Goal: Transaction & Acquisition: Purchase product/service

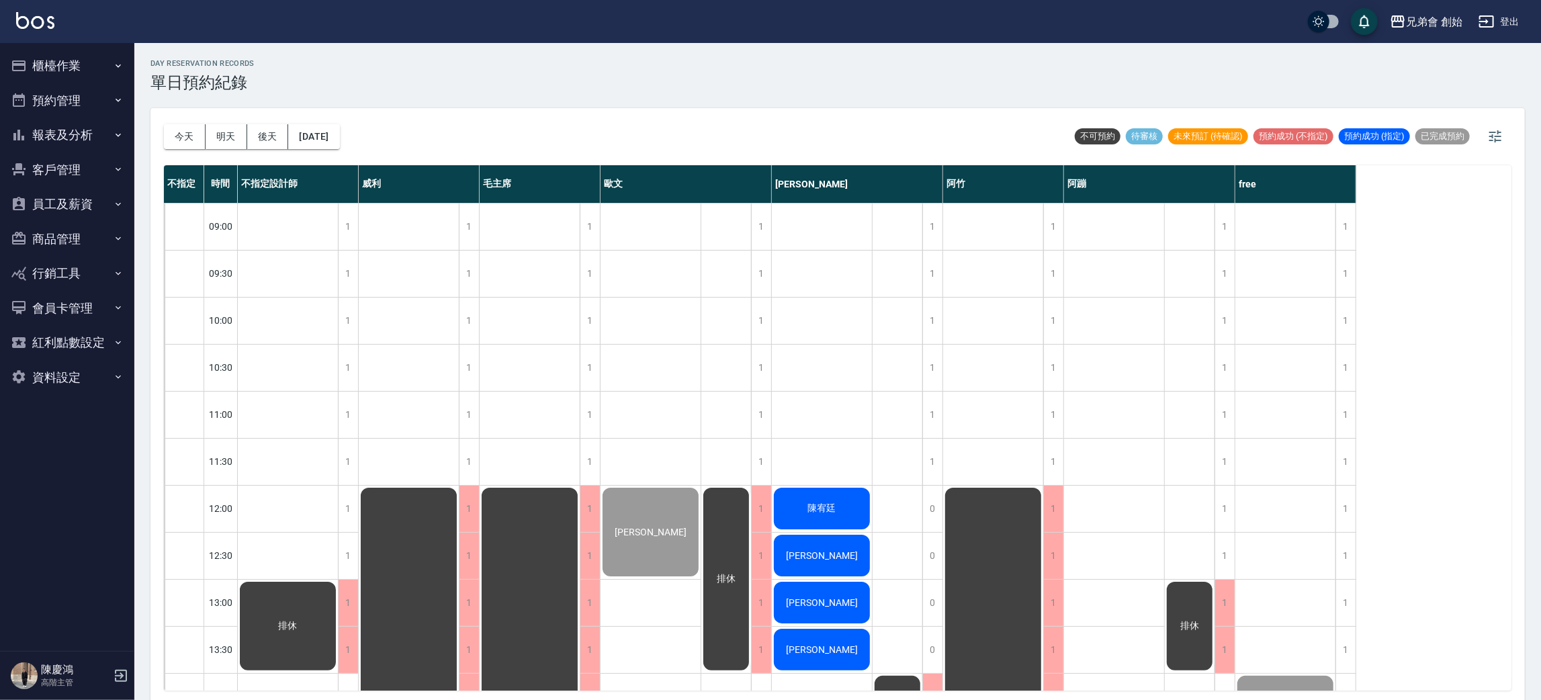
scroll to position [892, 0]
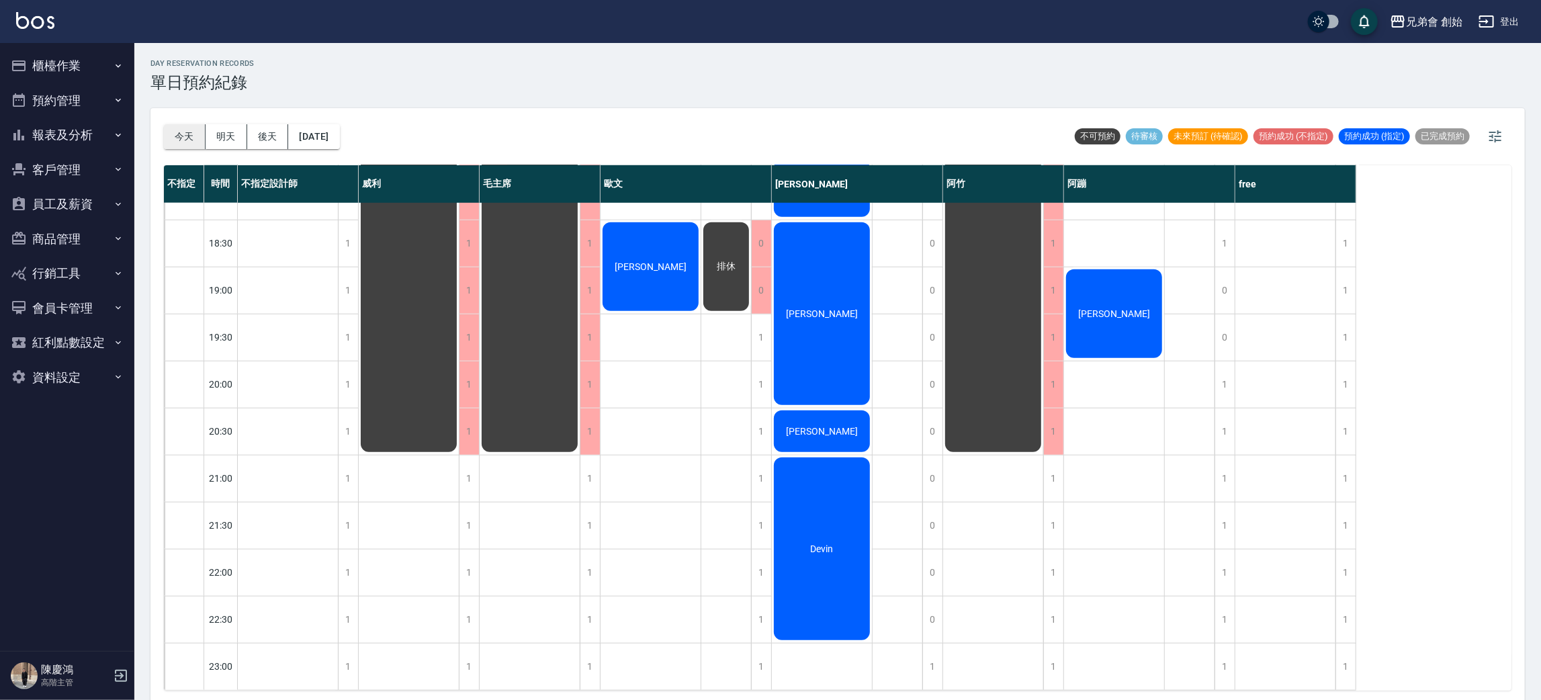
click at [191, 147] on button "今天" at bounding box center [185, 136] width 42 height 25
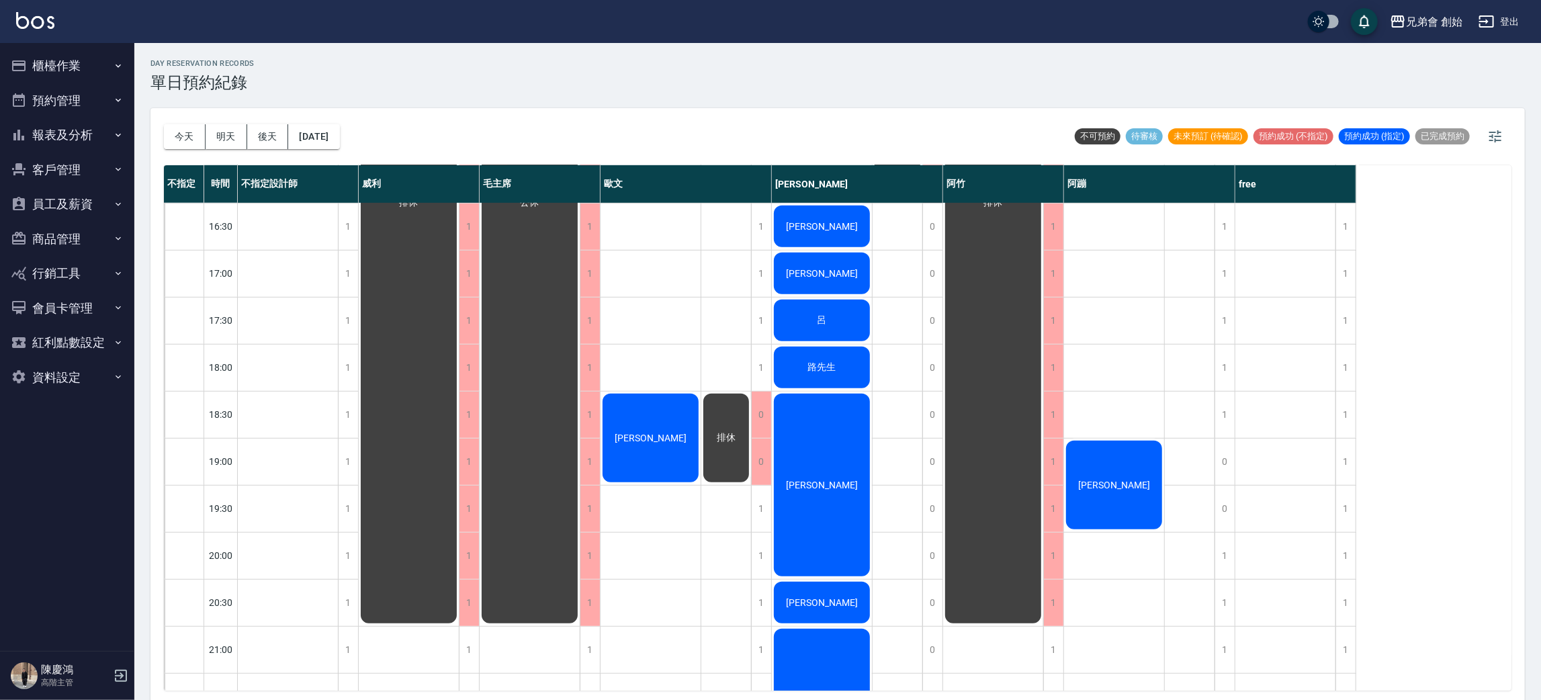
scroll to position [202, 0]
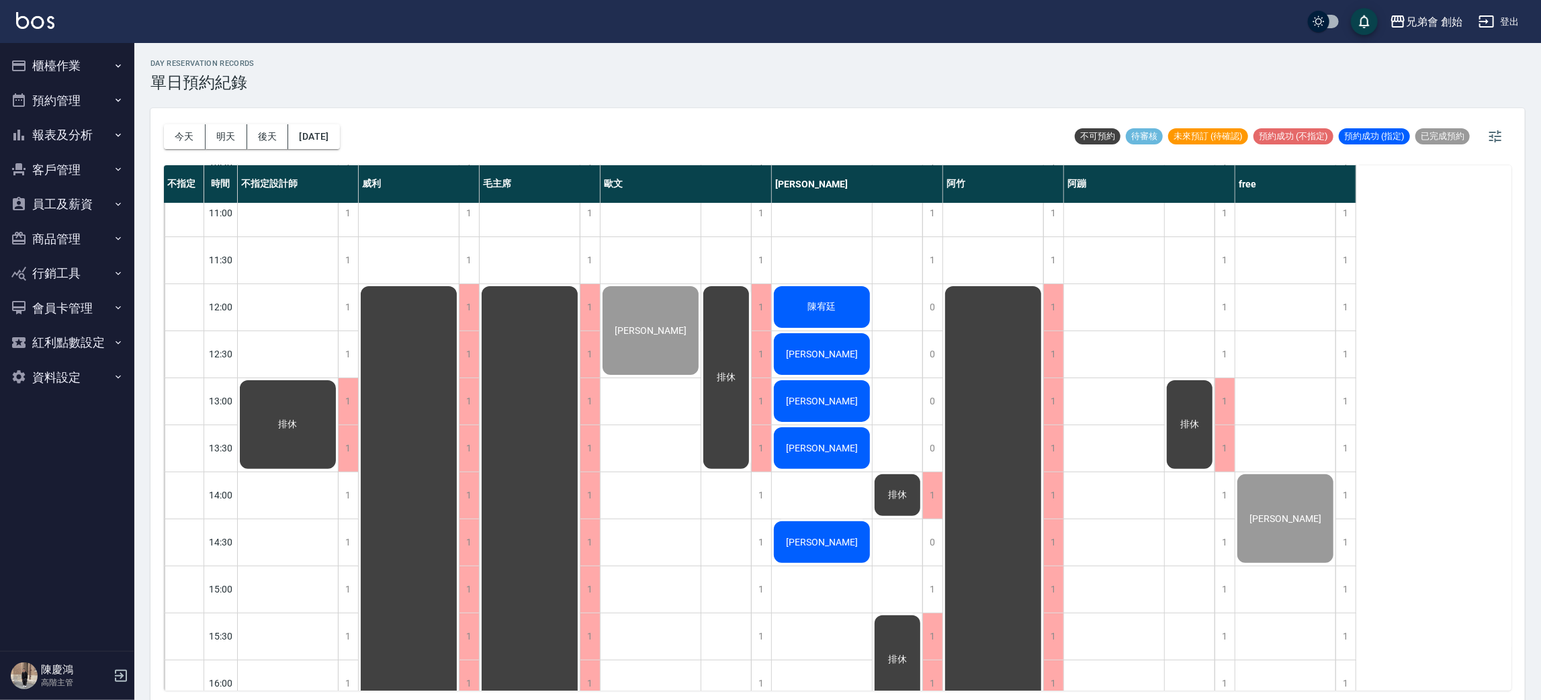
click at [223, 130] on button "明天" at bounding box center [227, 136] width 42 height 25
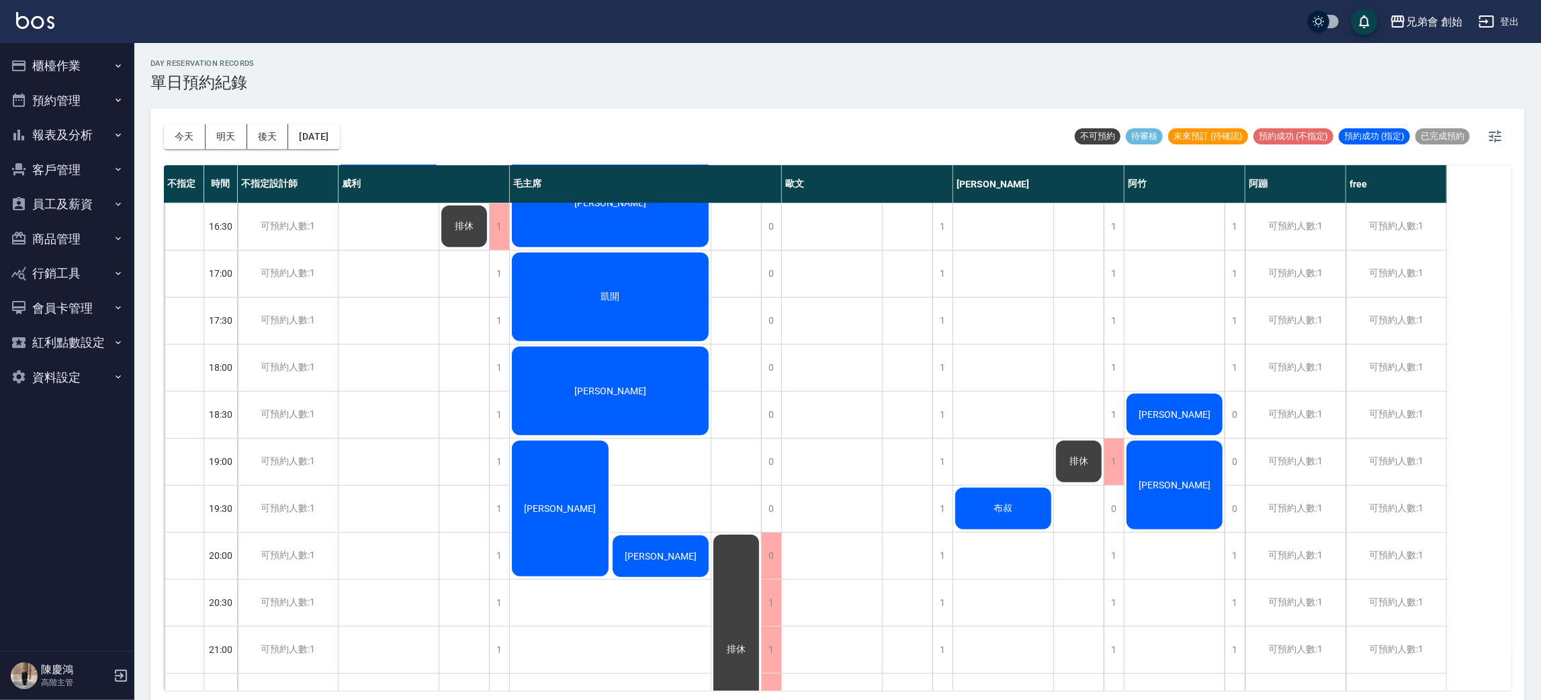
scroll to position [302, 0]
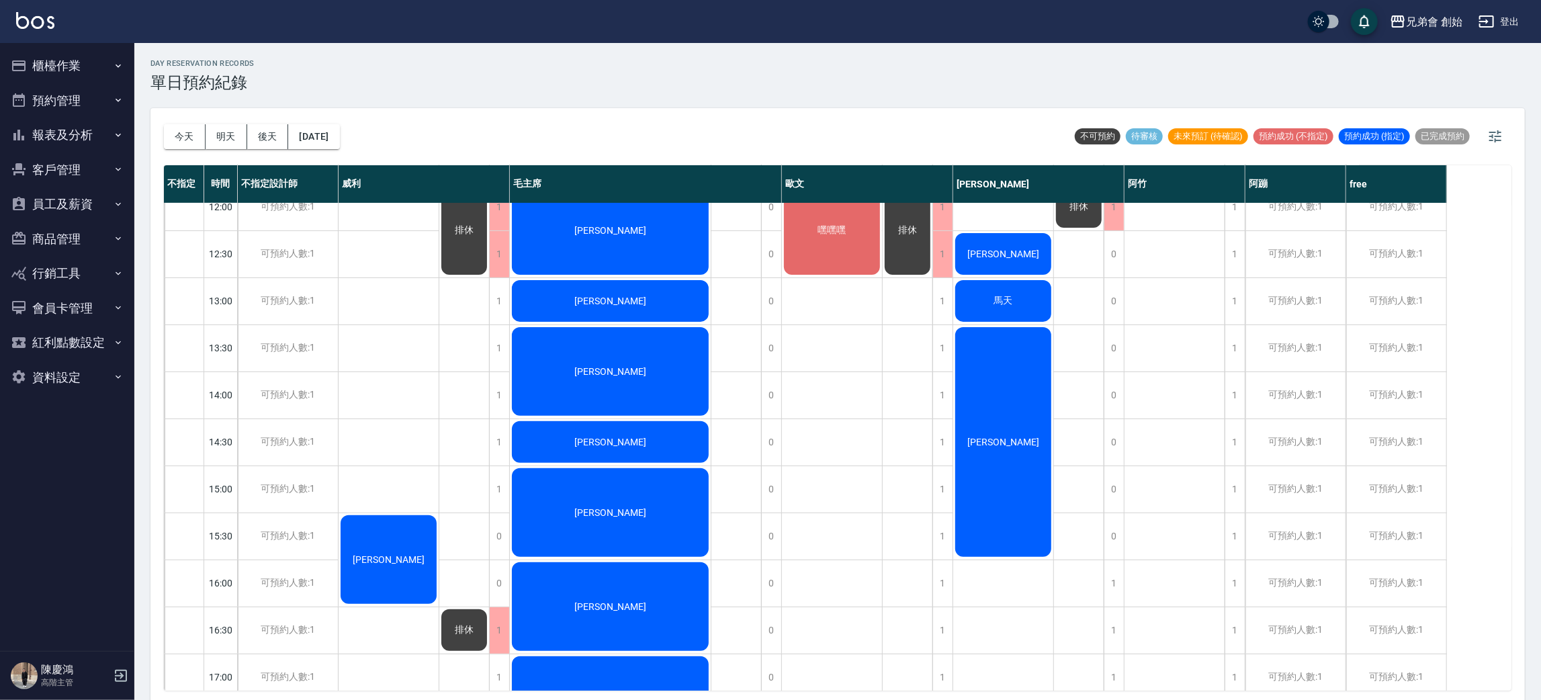
click at [259, 116] on div "[DATE] [DATE] [DATE] [DATE]" at bounding box center [252, 136] width 176 height 57
click at [265, 143] on button "後天" at bounding box center [268, 136] width 42 height 25
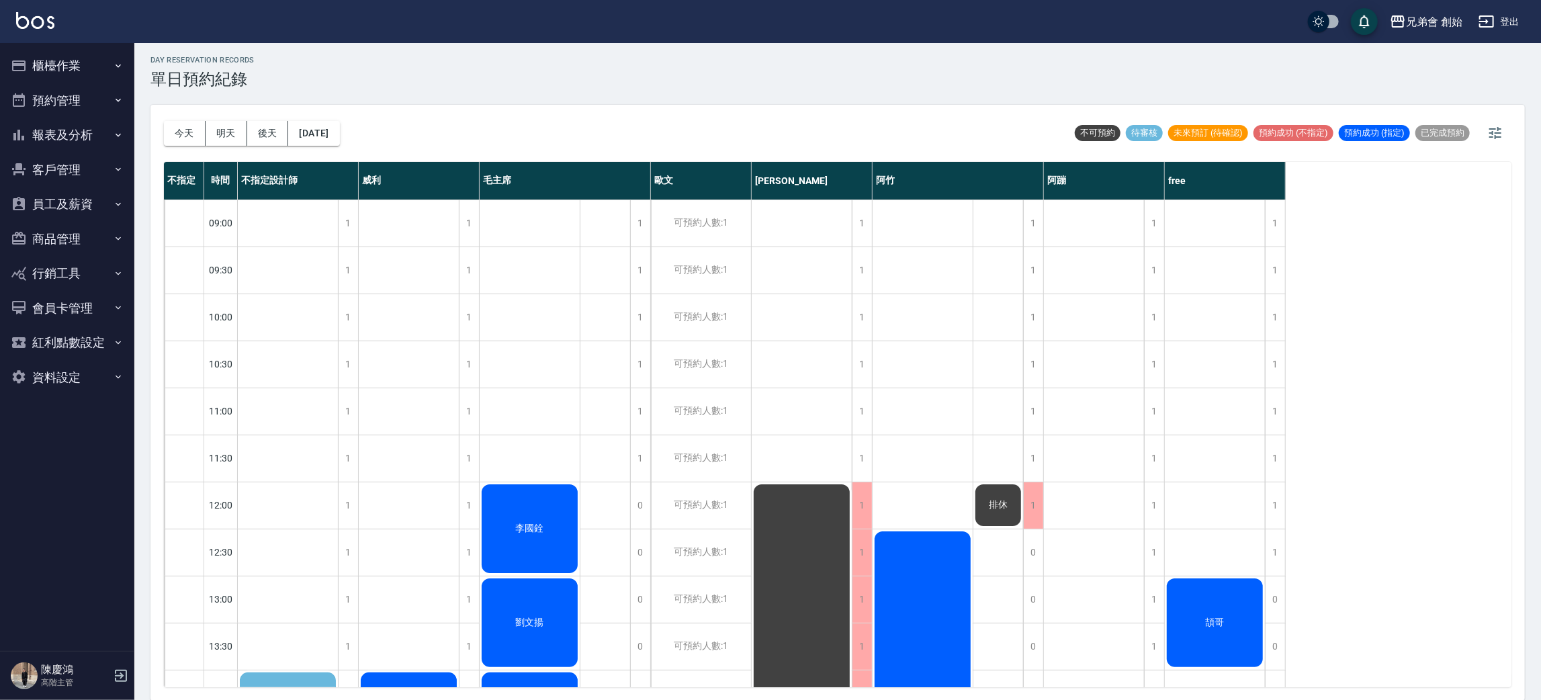
scroll to position [403, 0]
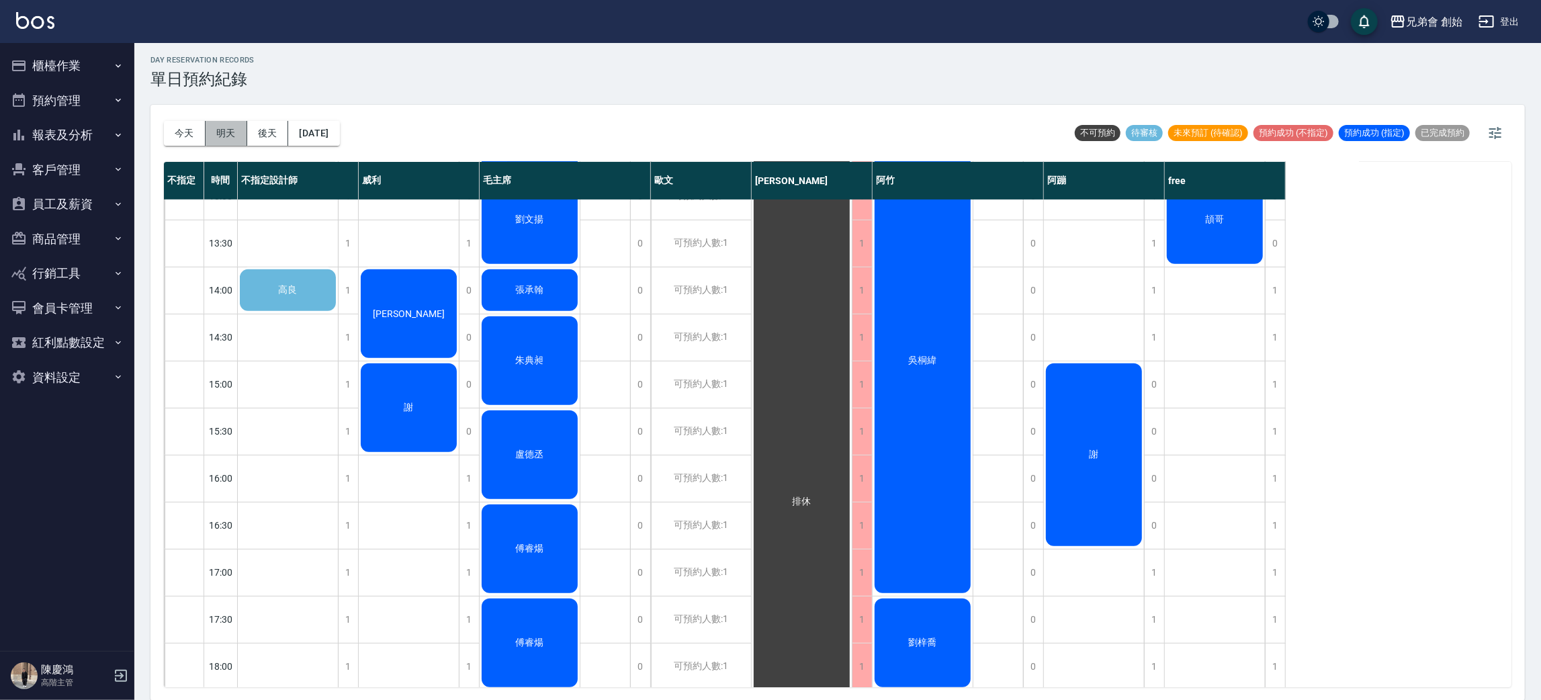
click at [235, 131] on button "明天" at bounding box center [227, 133] width 42 height 25
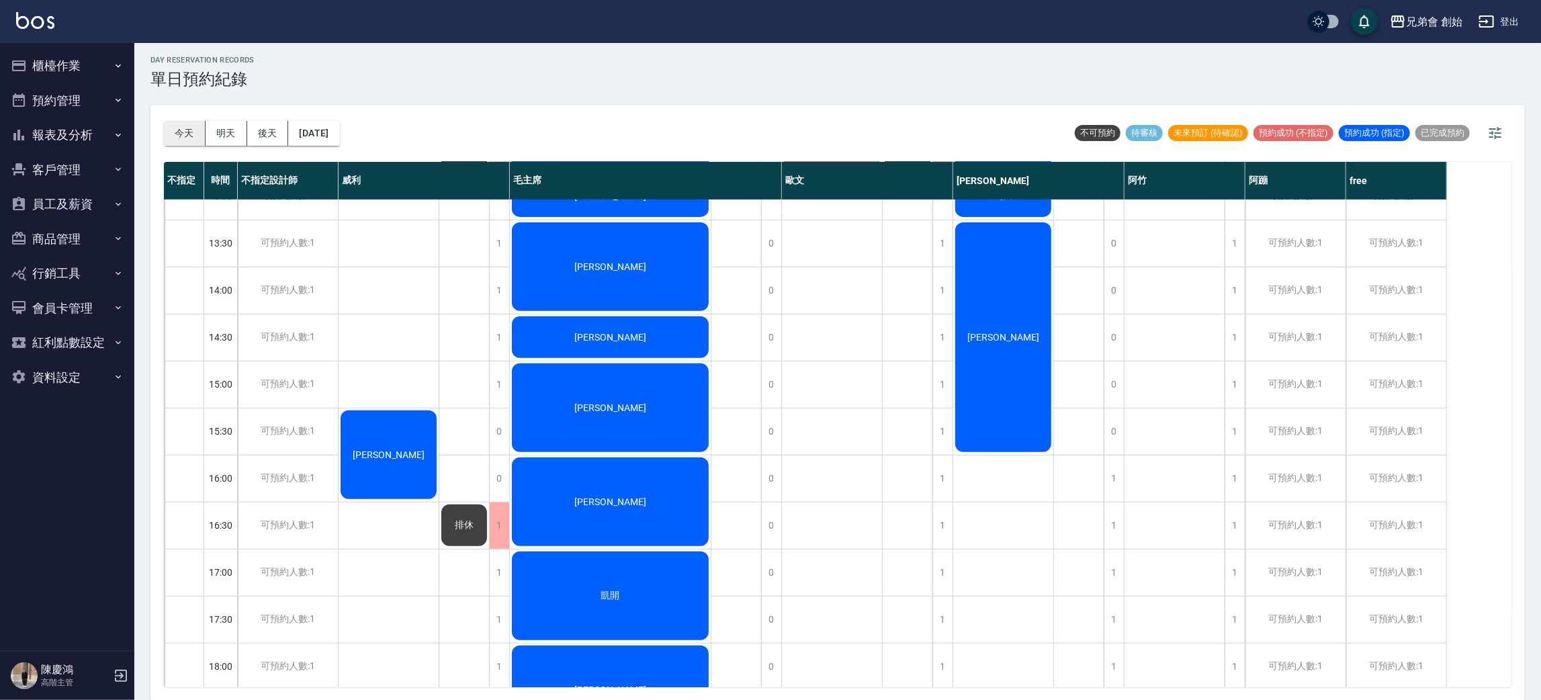
click at [179, 136] on button "今天" at bounding box center [185, 133] width 42 height 25
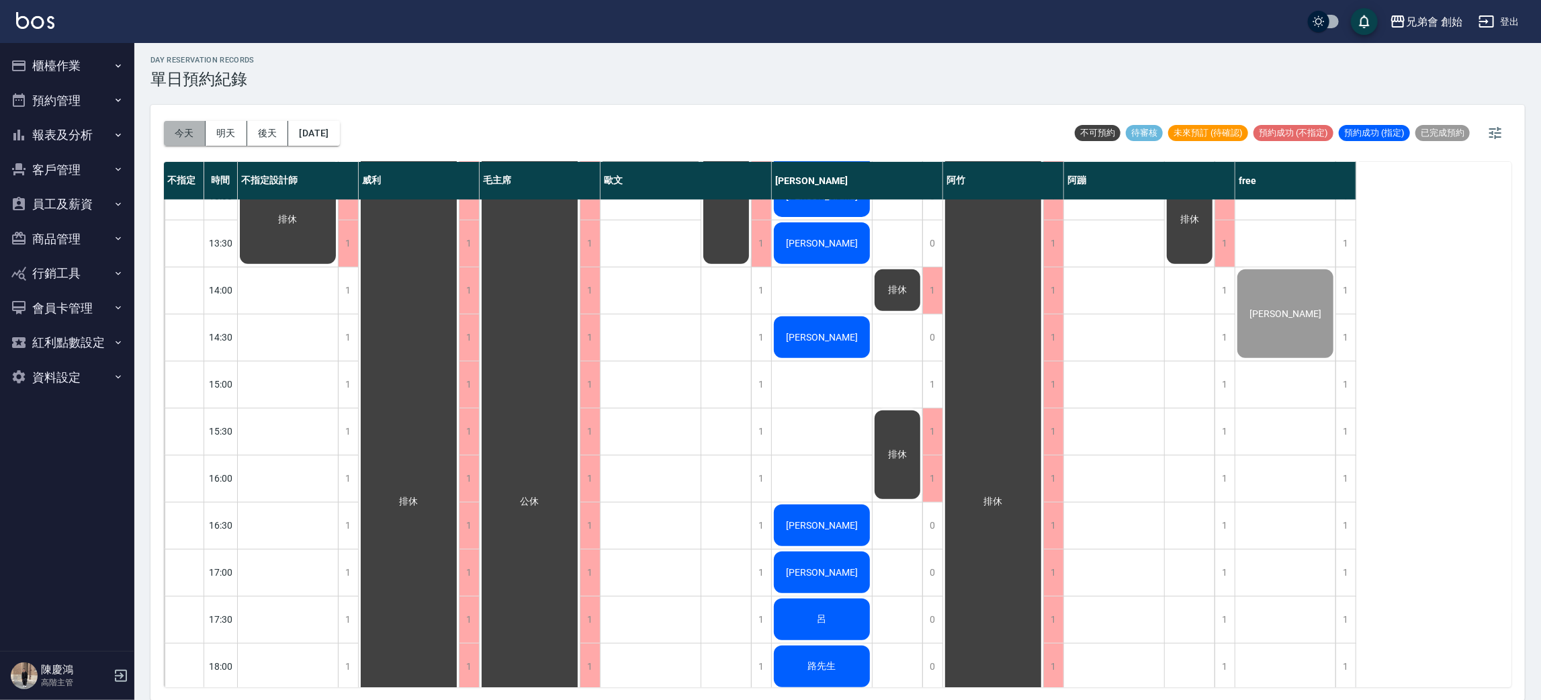
click at [192, 123] on button "今天" at bounding box center [185, 133] width 42 height 25
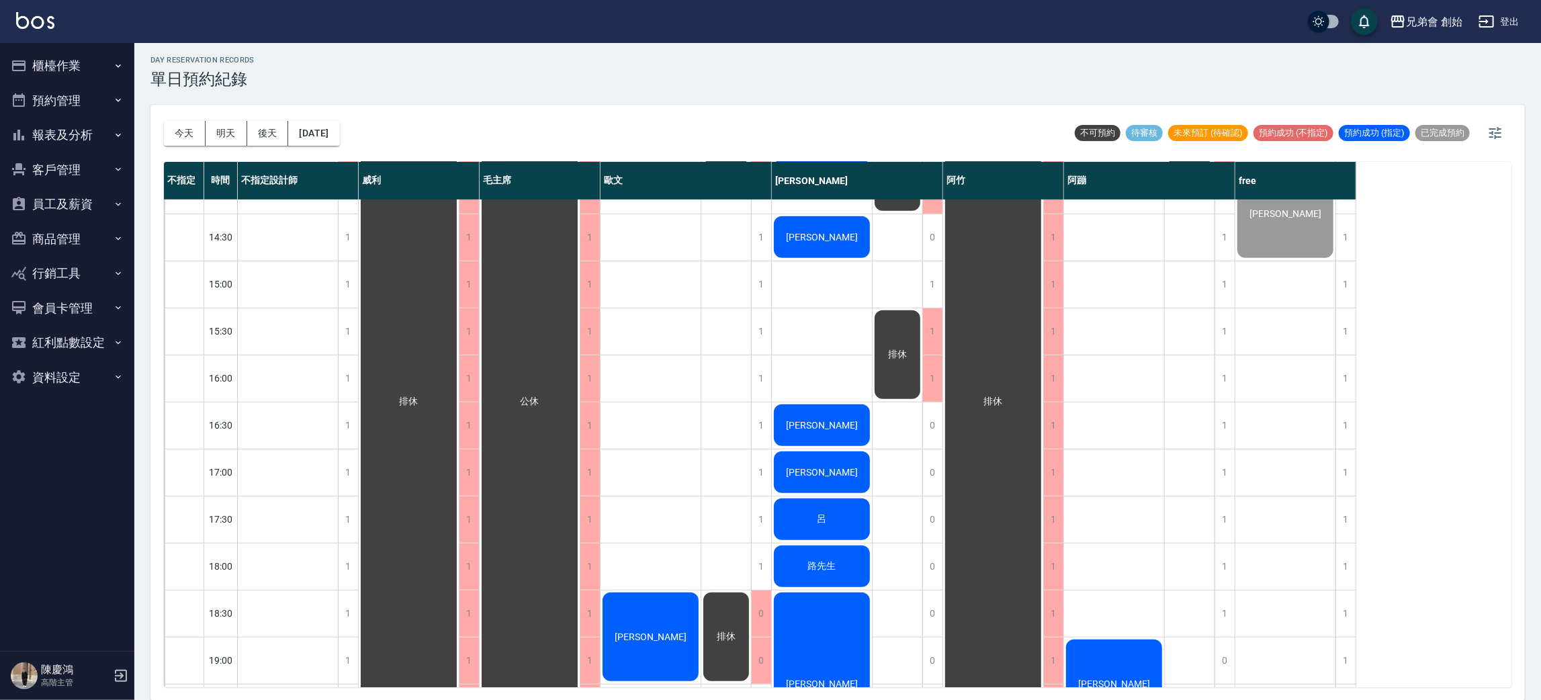
scroll to position [892, 0]
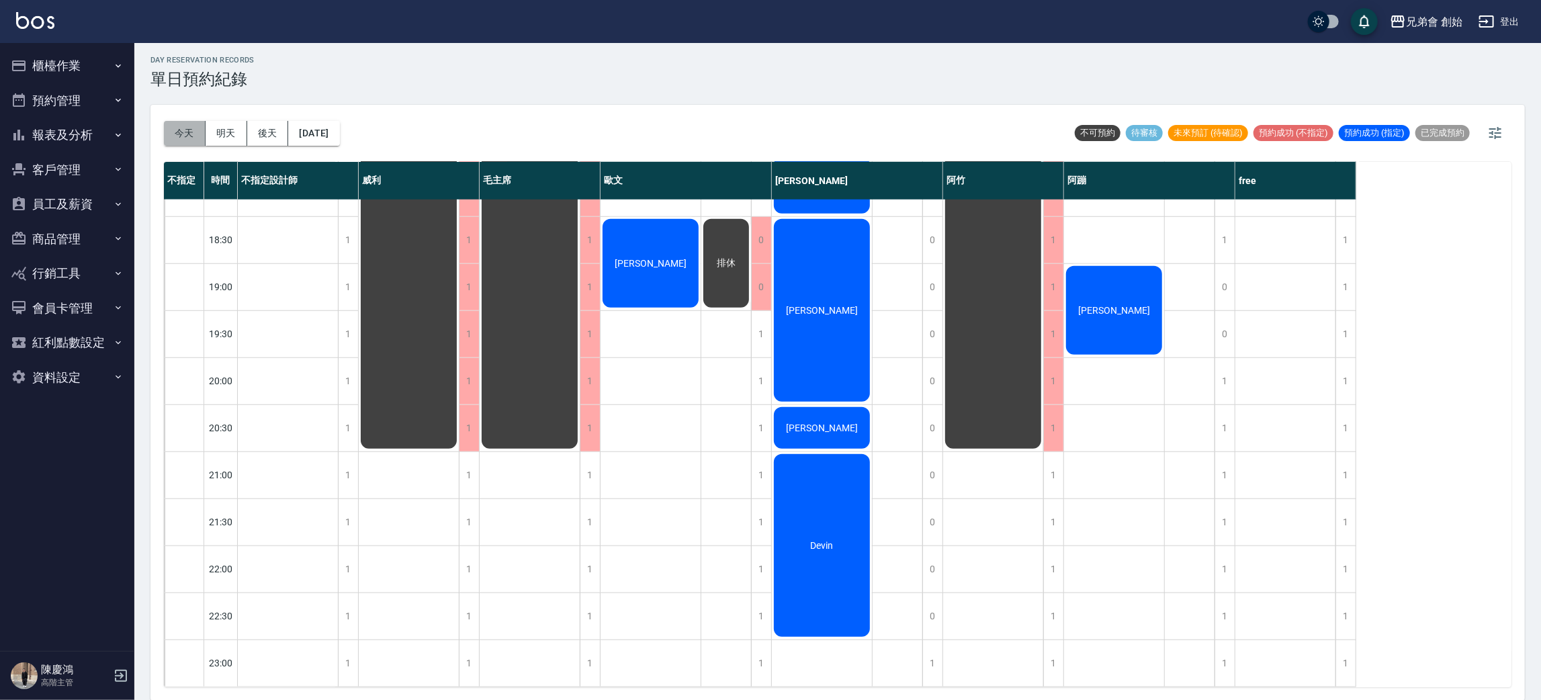
click at [179, 132] on button "今天" at bounding box center [185, 133] width 42 height 25
click at [741, 107] on div "[DATE] [DATE] [DATE] [DATE] 不可預約 待審核 未來預訂 (待確認) 預約成功 (不指定) 預約成功 (指定) 已完成預約" at bounding box center [838, 133] width 1348 height 57
click at [183, 132] on button "今天" at bounding box center [185, 133] width 42 height 25
click at [197, 140] on button "今天" at bounding box center [185, 133] width 42 height 25
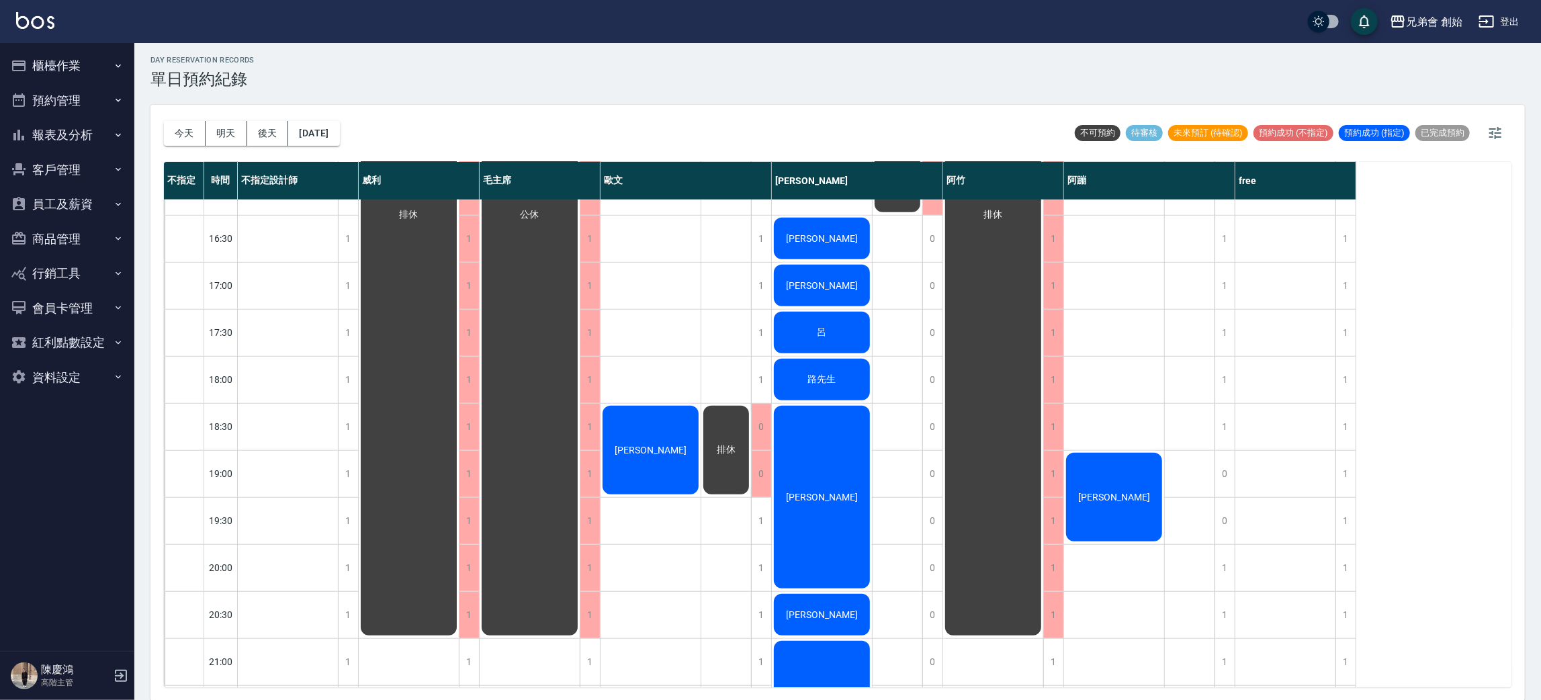
click at [751, 489] on div "排休 排休" at bounding box center [726, 192] width 50 height 1364
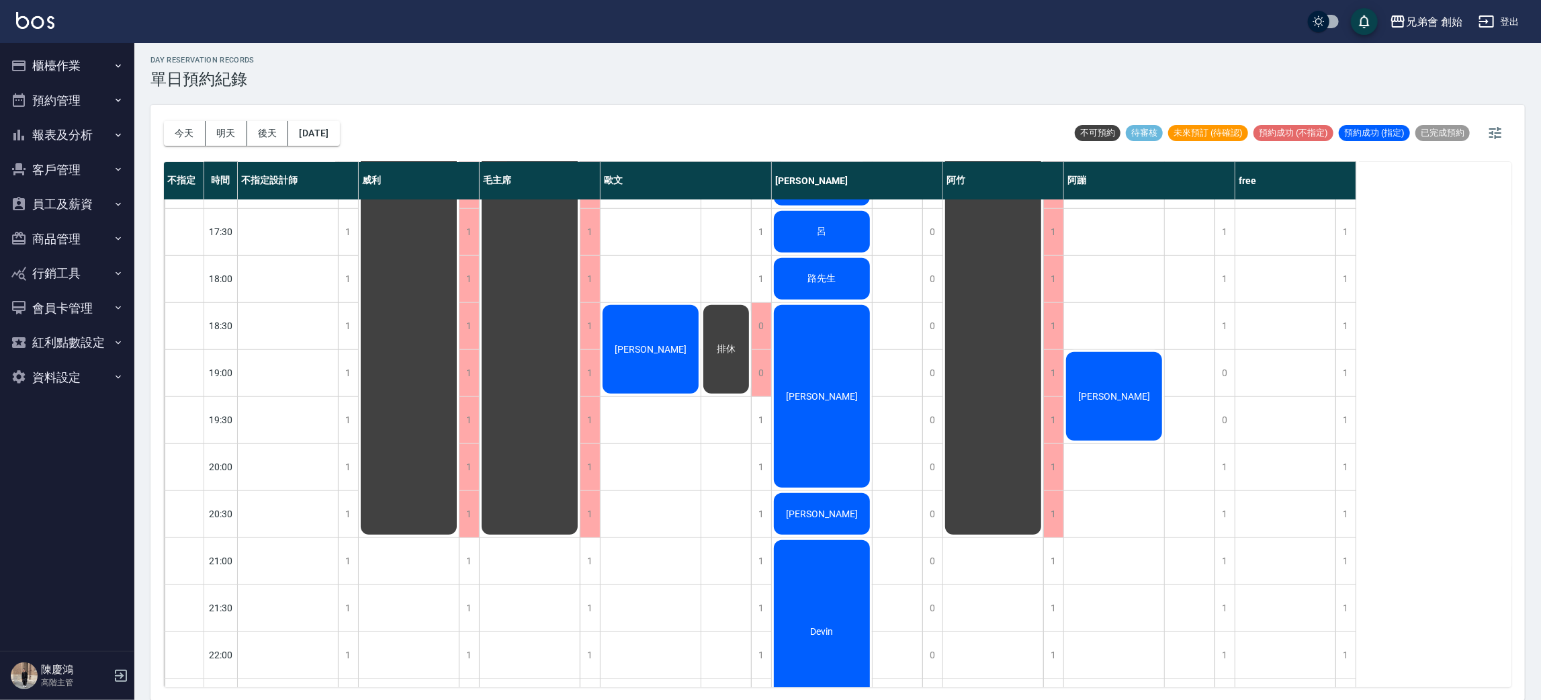
scroll to position [186, 0]
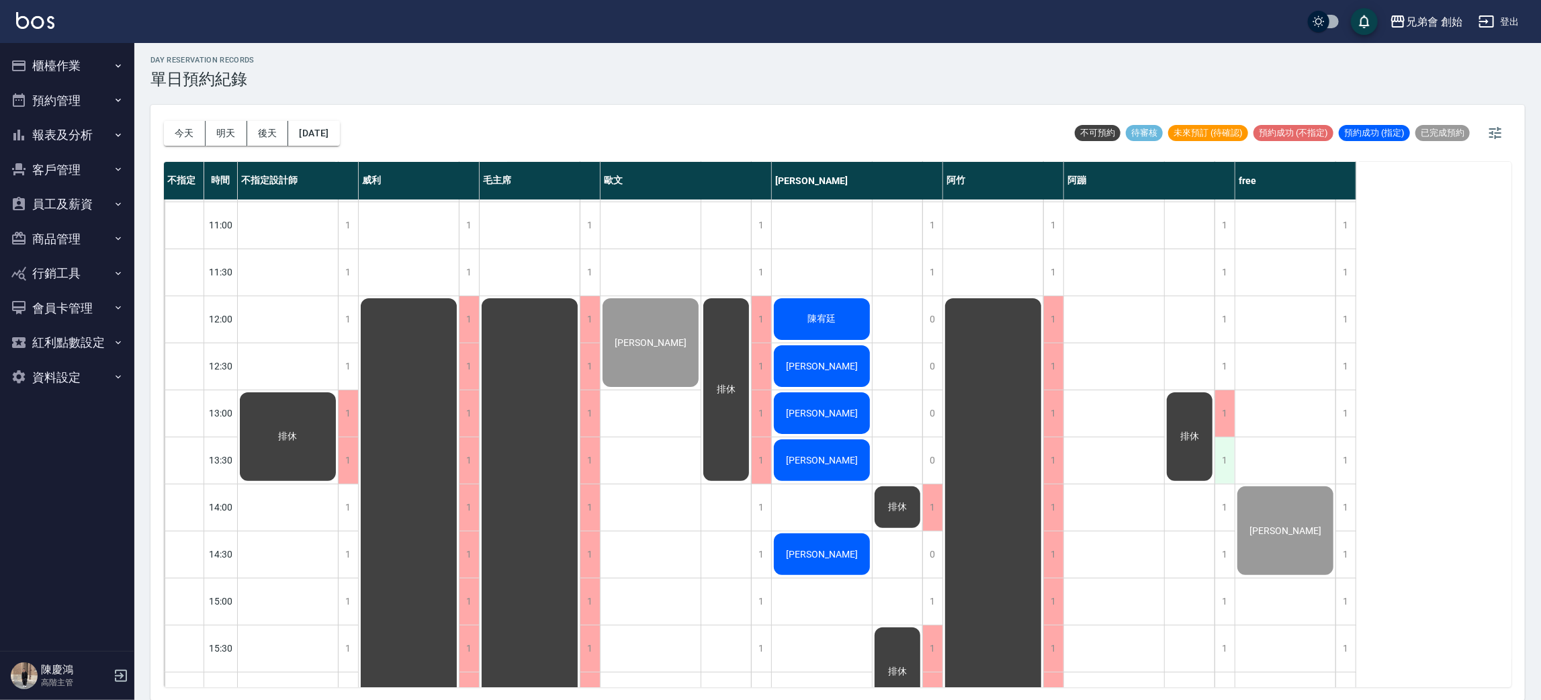
click at [1239, 458] on div "[PERSON_NAME]" at bounding box center [1286, 695] width 101 height 1364
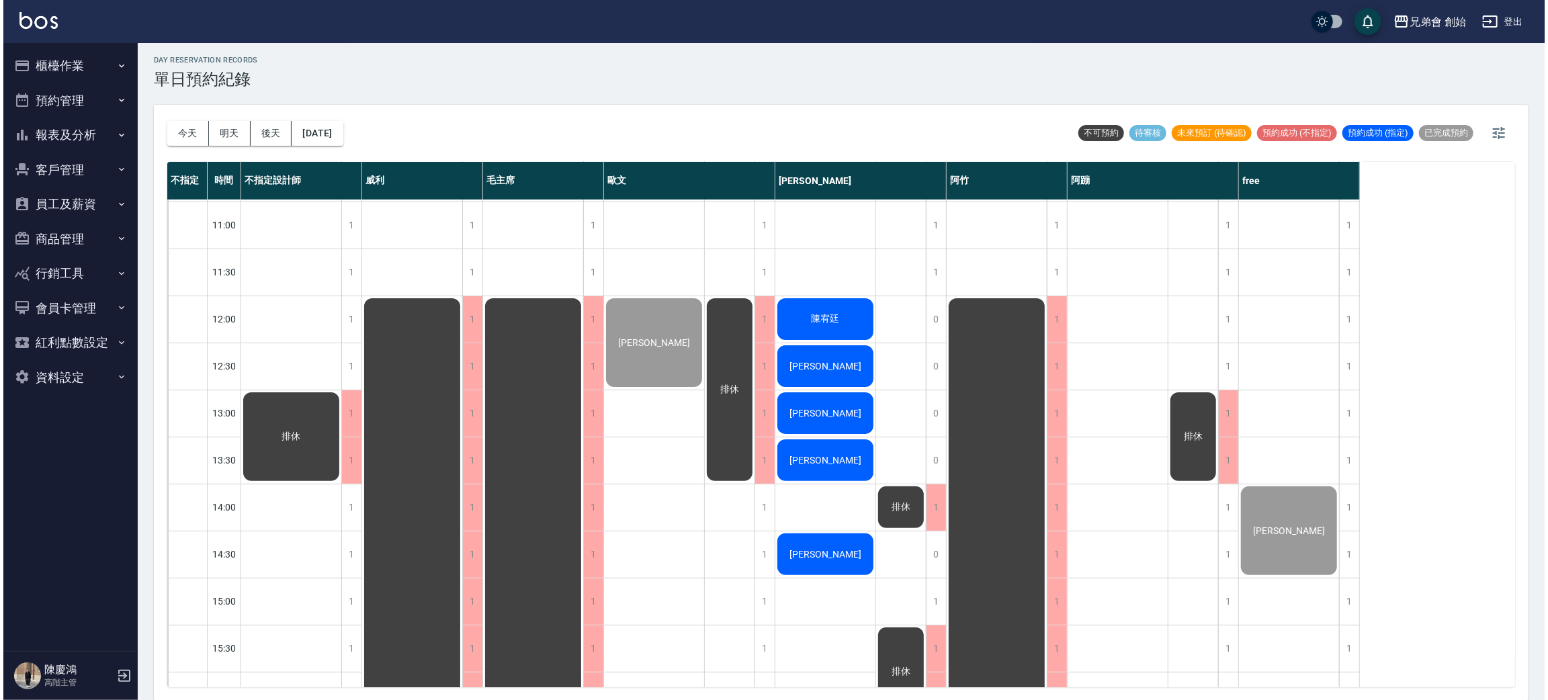
scroll to position [892, 0]
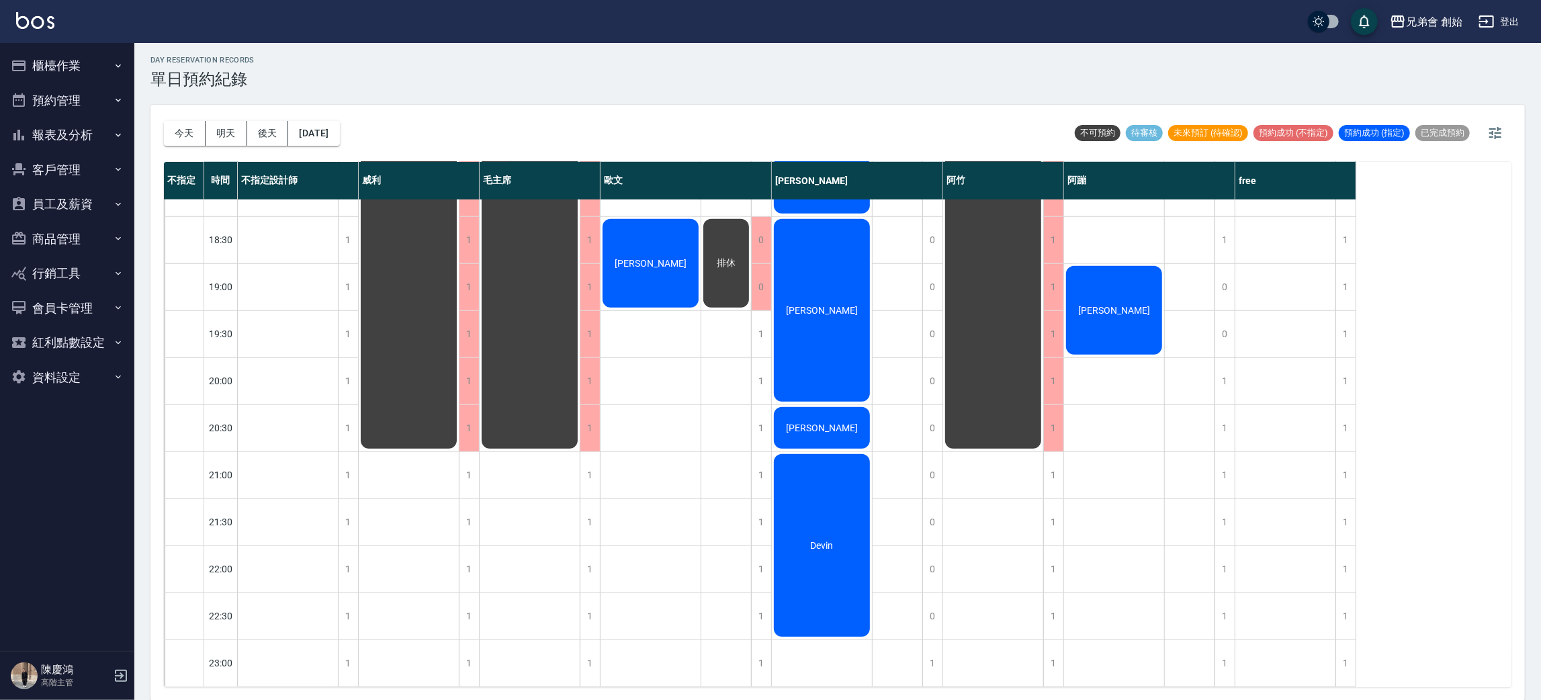
click at [1094, 290] on div "[PERSON_NAME]" at bounding box center [1114, 310] width 100 height 93
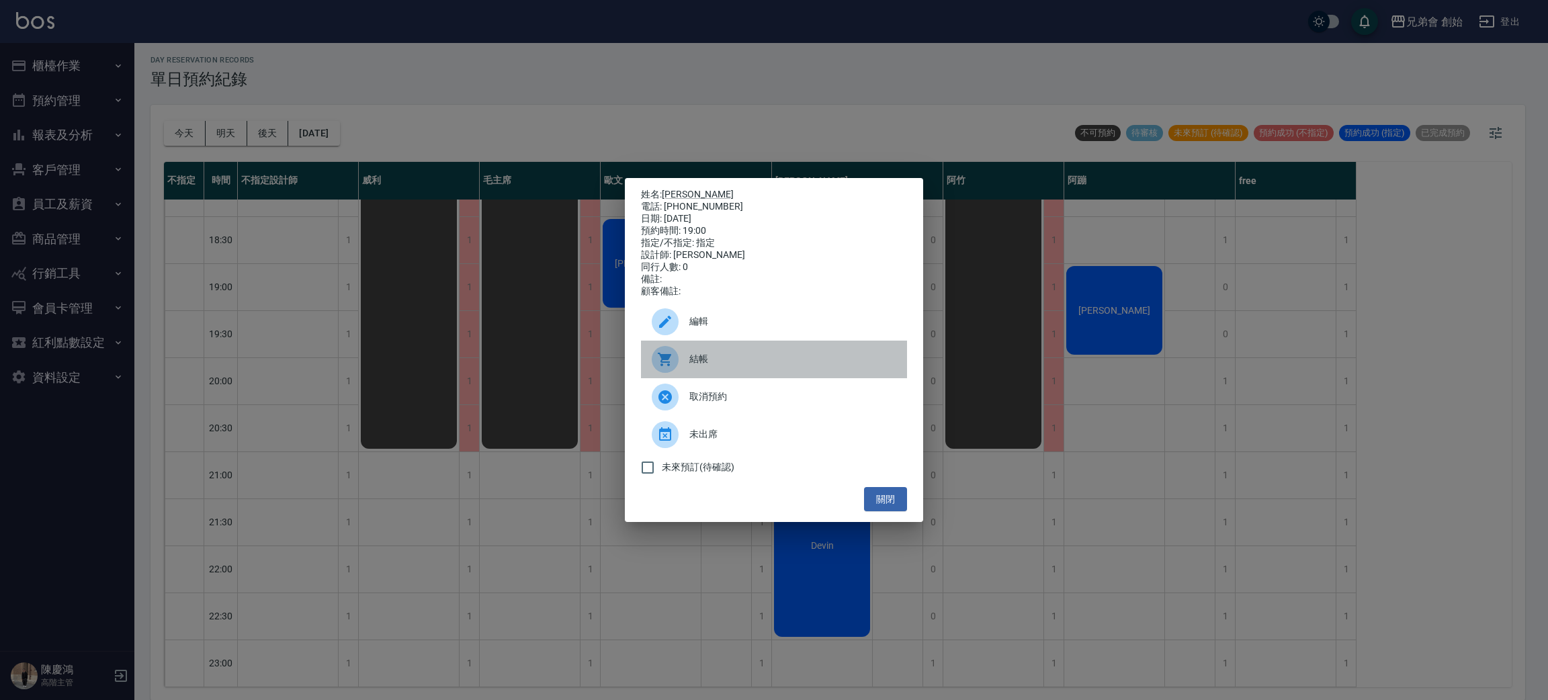
click at [820, 349] on div "結帳" at bounding box center [774, 360] width 266 height 38
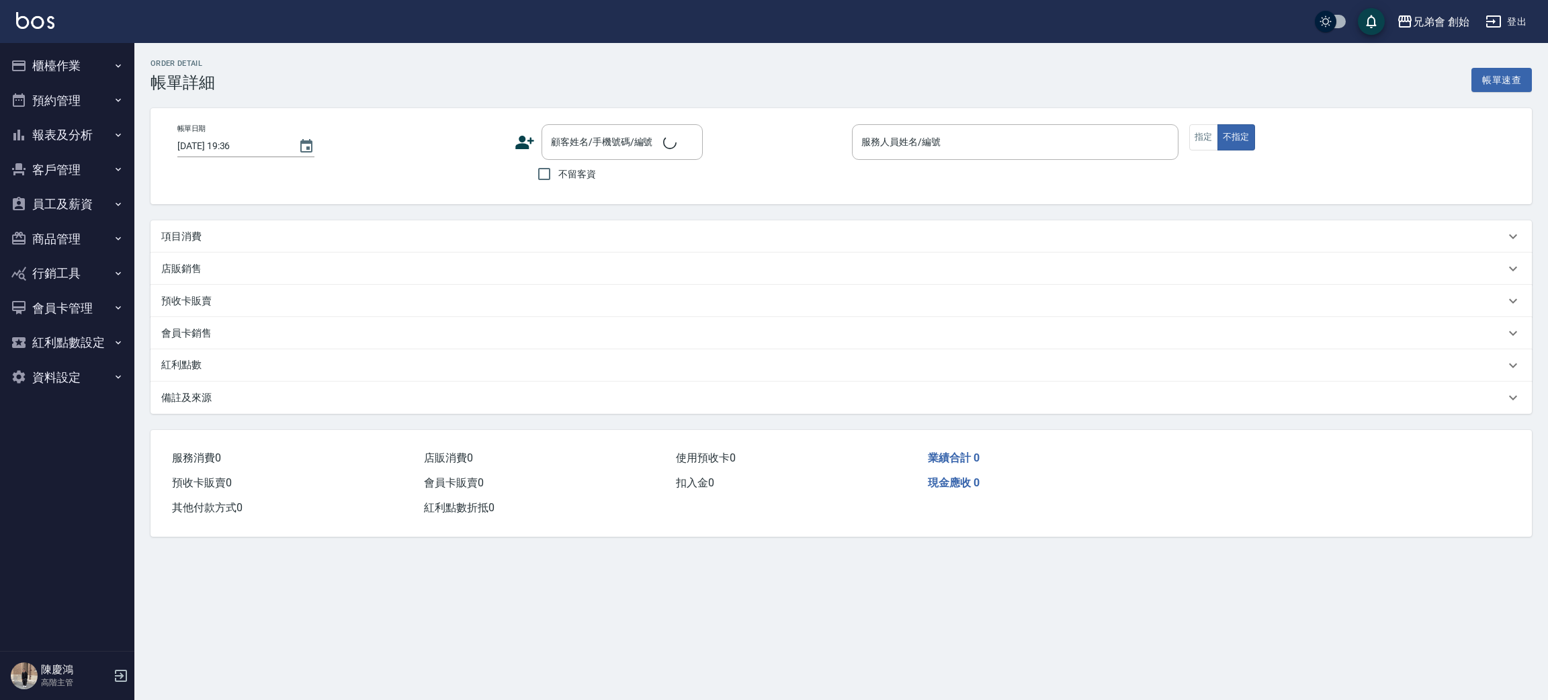
click at [215, 243] on div "項目消費" at bounding box center [833, 237] width 1344 height 14
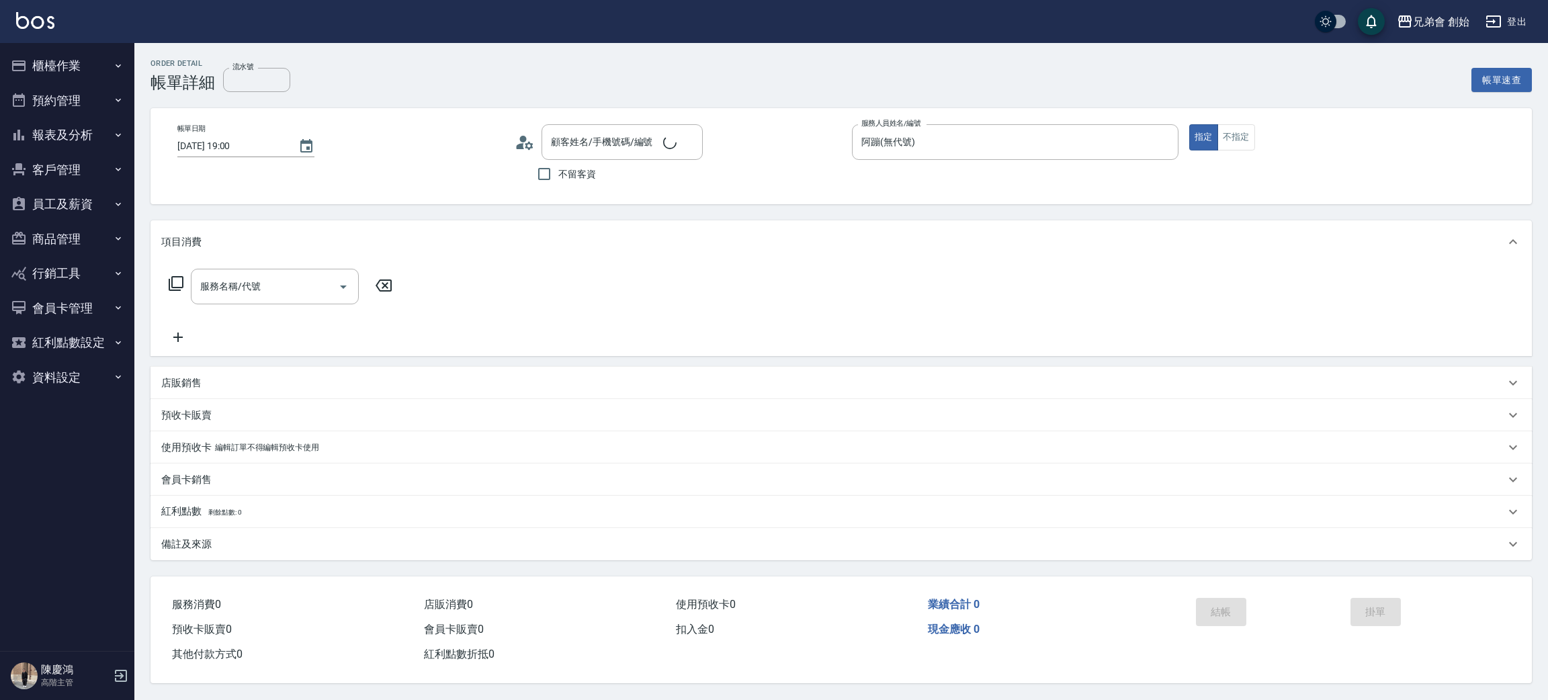
type input "2025/09/04 19:00"
type input "阿蹦(無代號)"
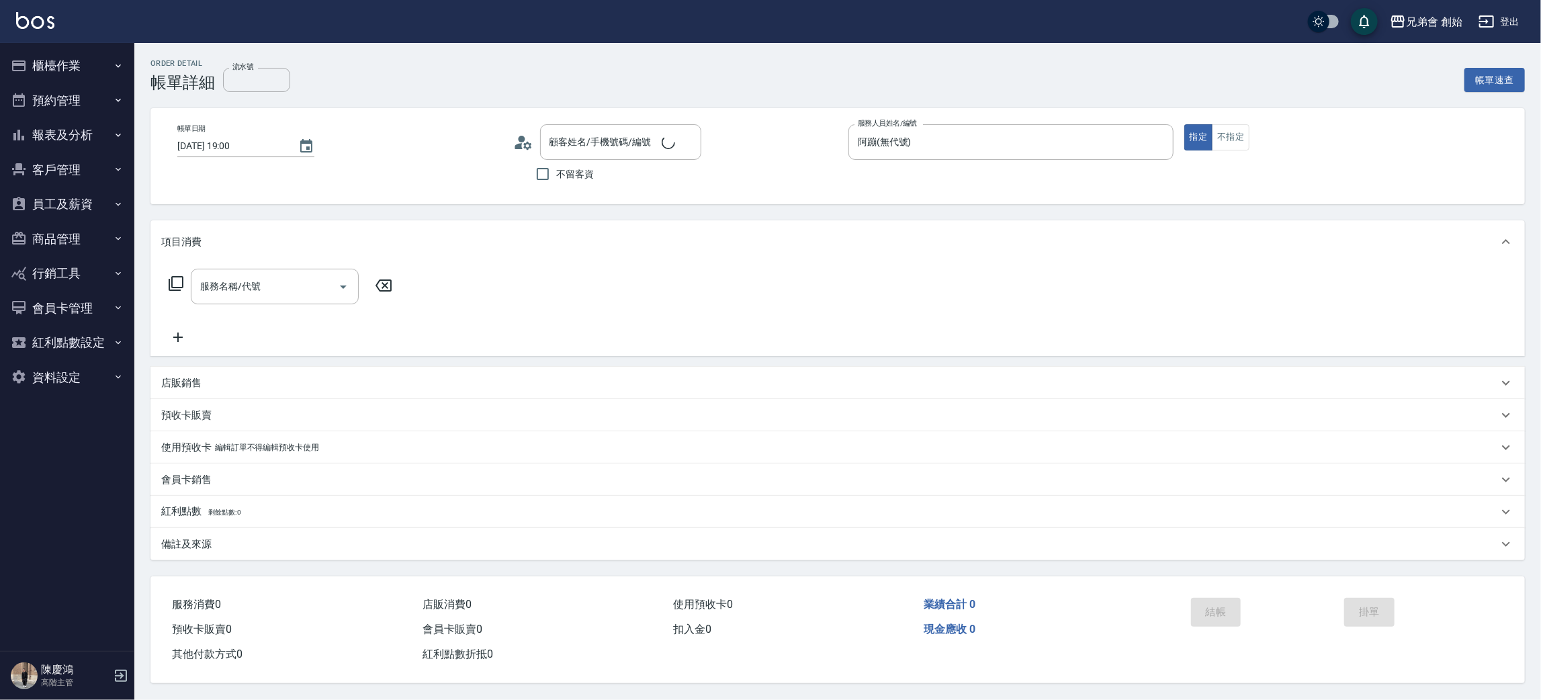
type input "Lin/0935969327/null"
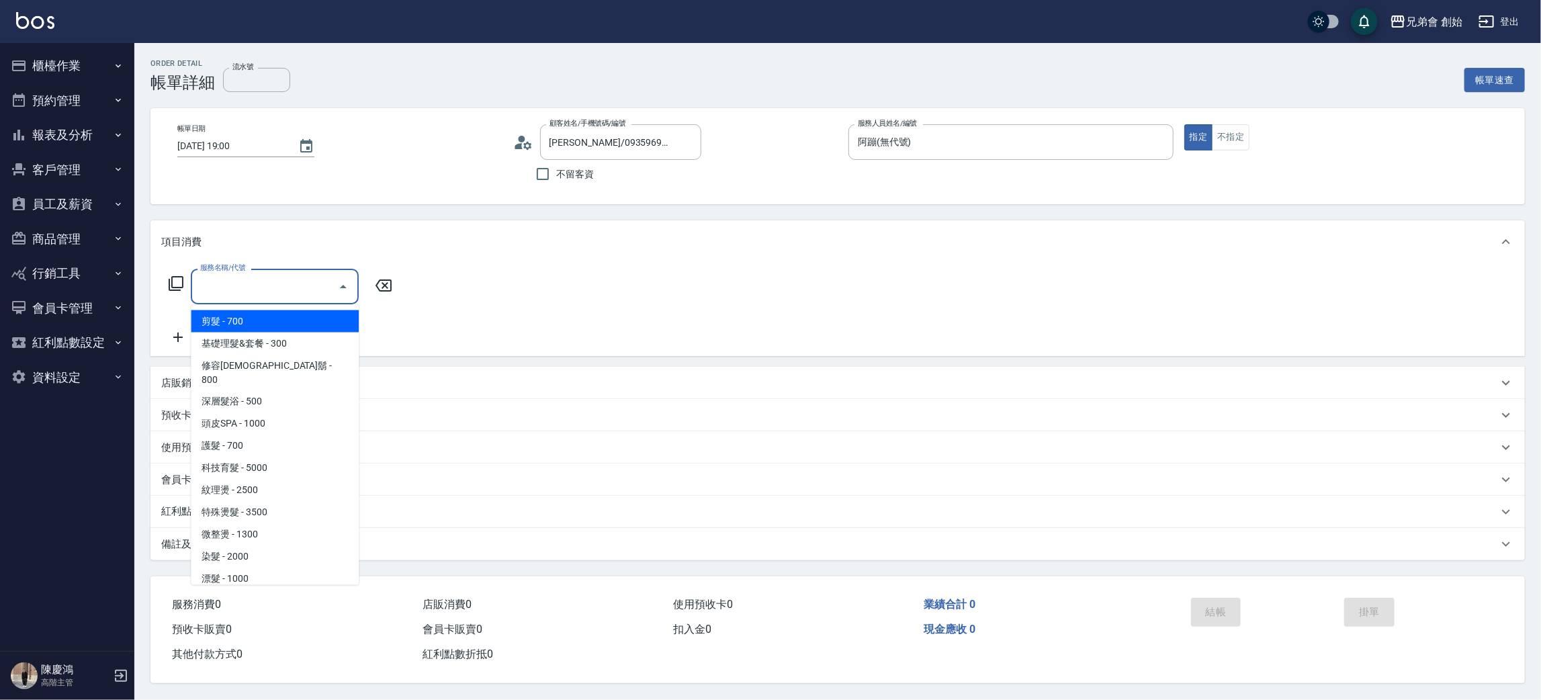
click at [241, 284] on input "服務名稱/代號" at bounding box center [265, 287] width 136 height 24
click at [277, 328] on span "剪髮 - 700" at bounding box center [275, 321] width 168 height 22
type input "剪髮(A01)"
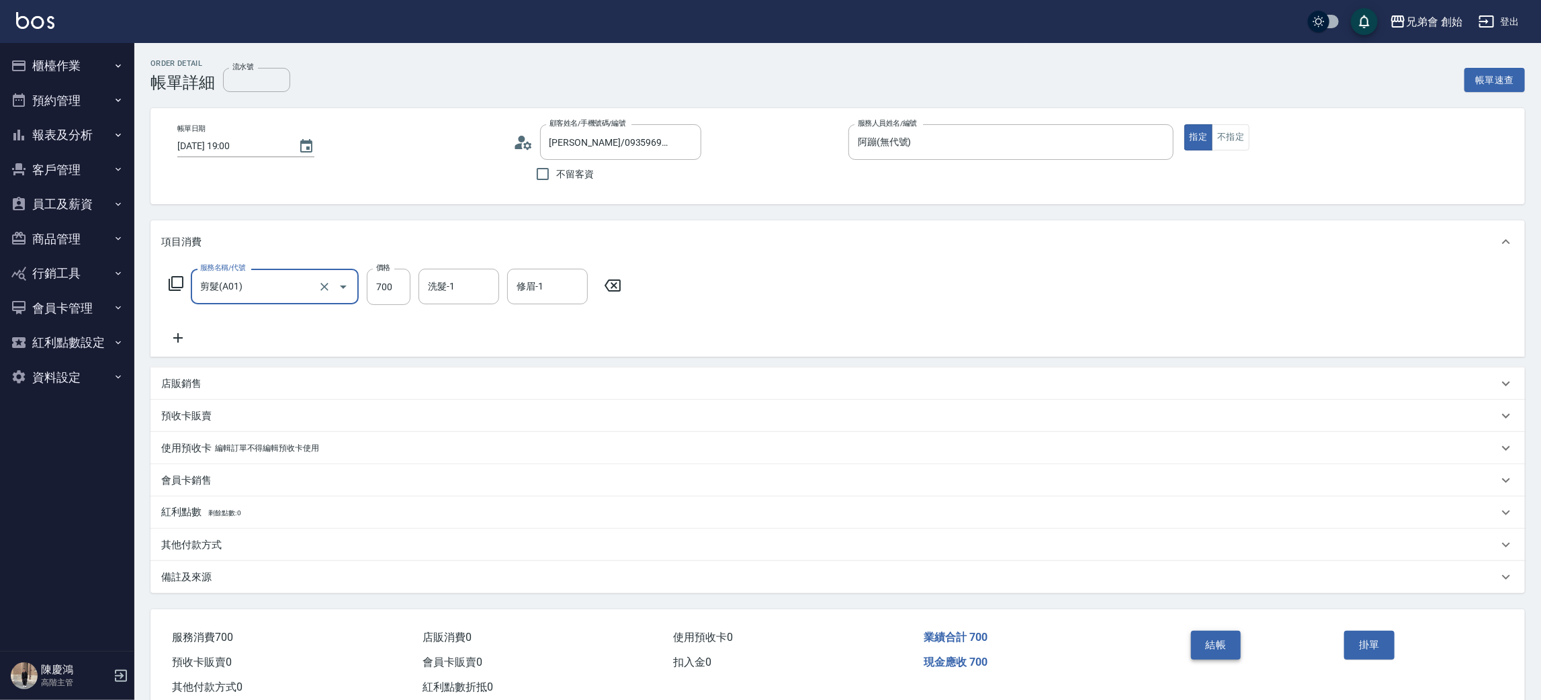
click at [1207, 644] on button "結帳" at bounding box center [1216, 645] width 50 height 28
